Goal: Information Seeking & Learning: Learn about a topic

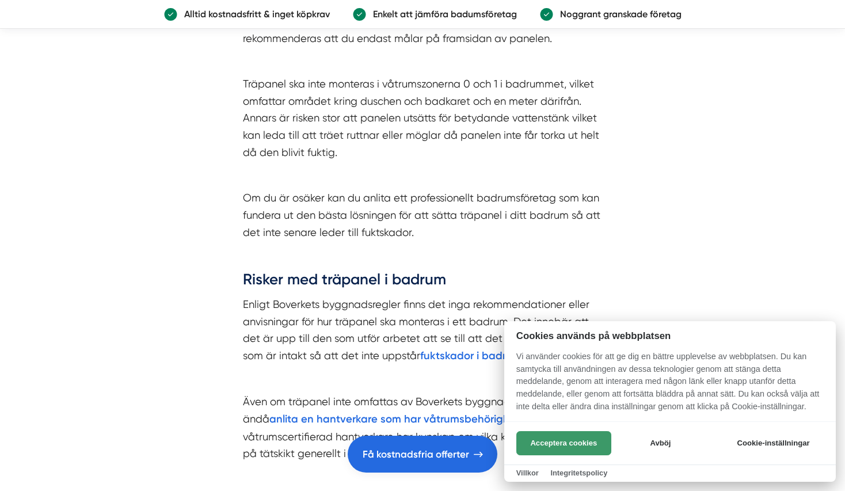
click at [556, 443] on button "Acceptera cookies" at bounding box center [563, 443] width 95 height 24
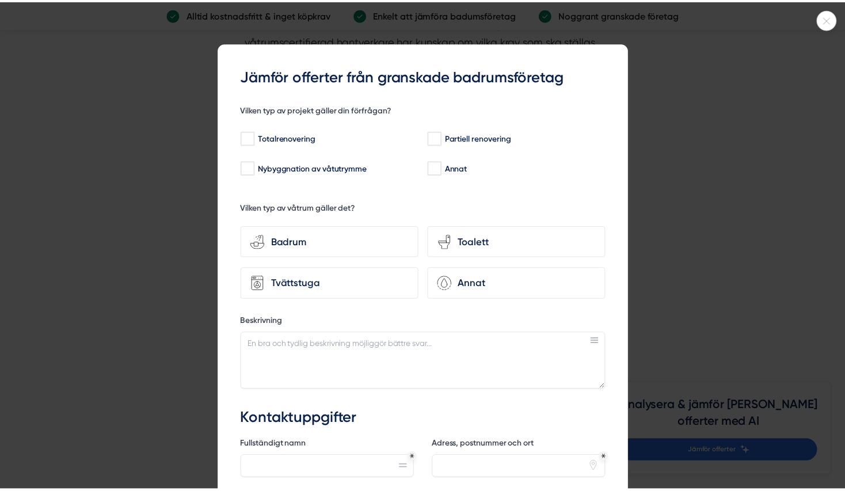
scroll to position [2213, 0]
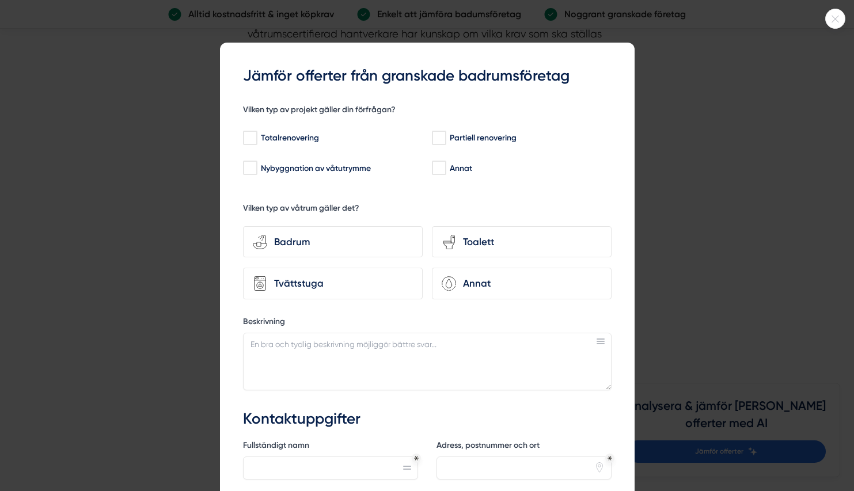
drag, startPoint x: 652, startPoint y: 181, endPoint x: 714, endPoint y: 145, distance: 71.7
click at [652, 180] on div at bounding box center [427, 245] width 854 height 491
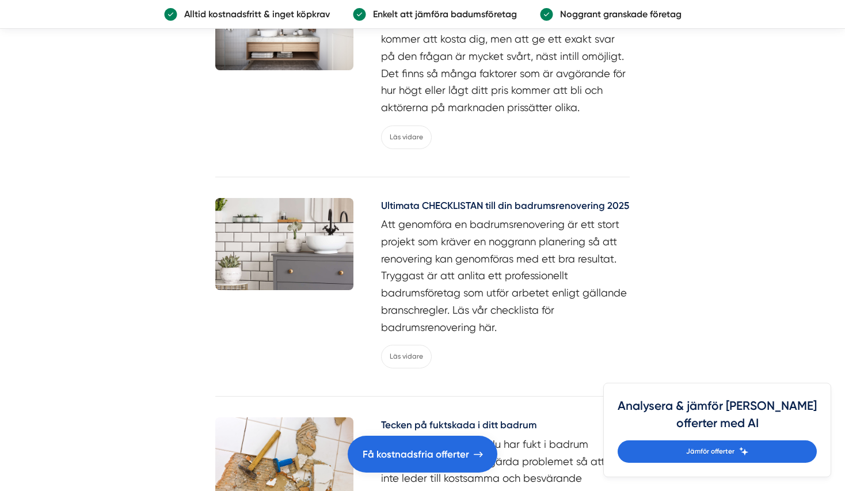
scroll to position [2962, 0]
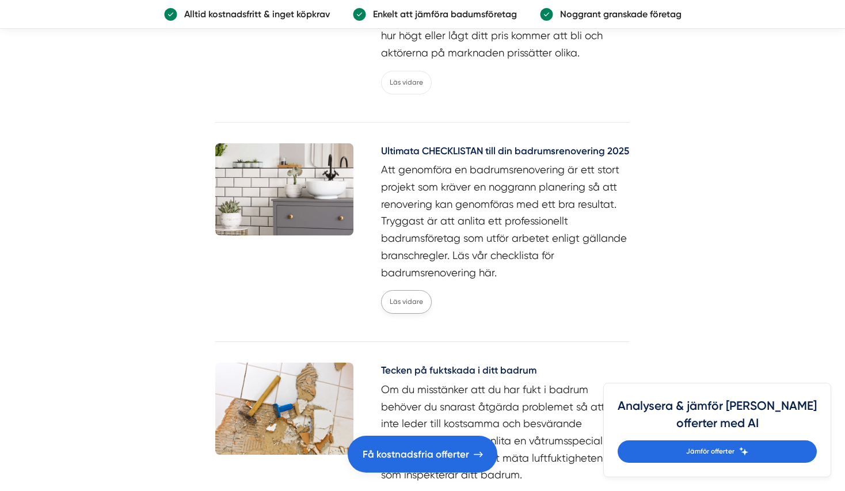
click at [404, 290] on link "Läs vidare" at bounding box center [406, 302] width 51 height 24
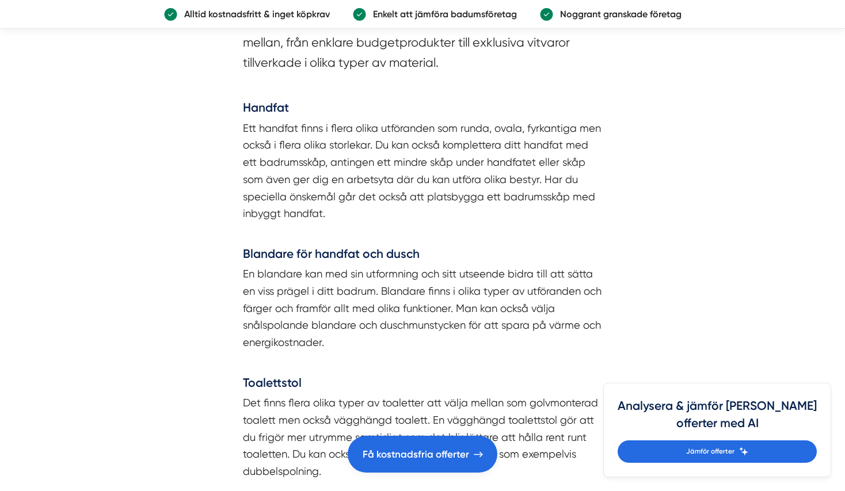
scroll to position [3512, 0]
